Goal: Navigation & Orientation: Go to known website

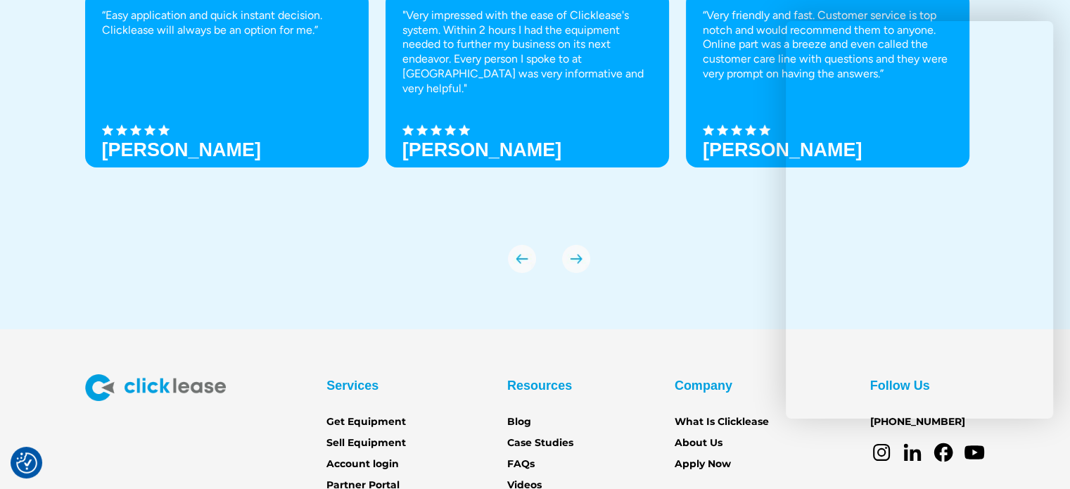
scroll to position [4991, 0]
